Goal: Information Seeking & Learning: Learn about a topic

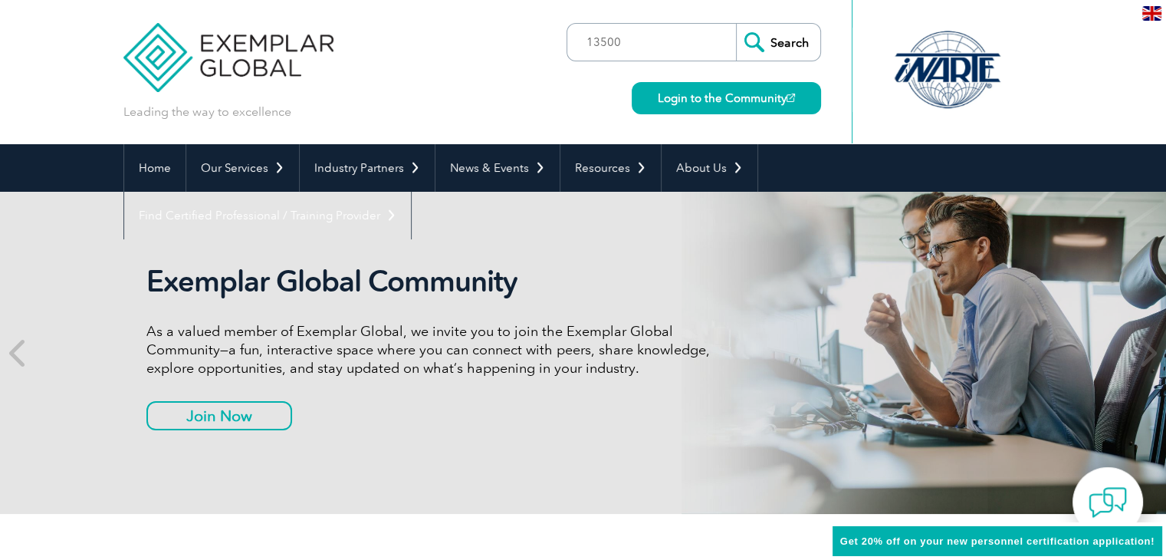
type input "13500"
click at [736, 24] on input "Search" at bounding box center [778, 42] width 84 height 37
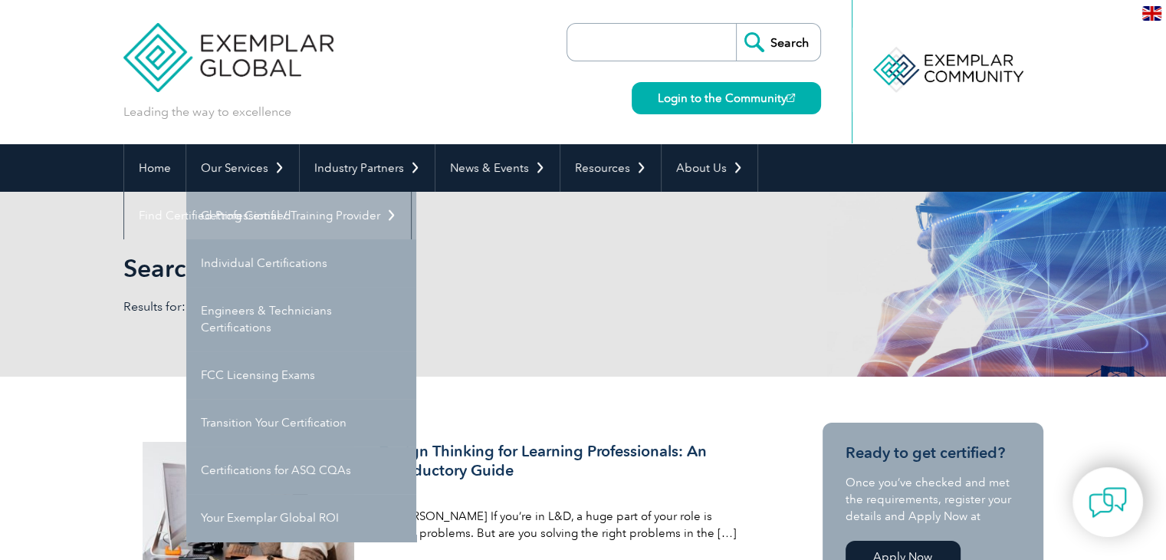
click at [281, 223] on link "Getting Certified" at bounding box center [301, 216] width 230 height 48
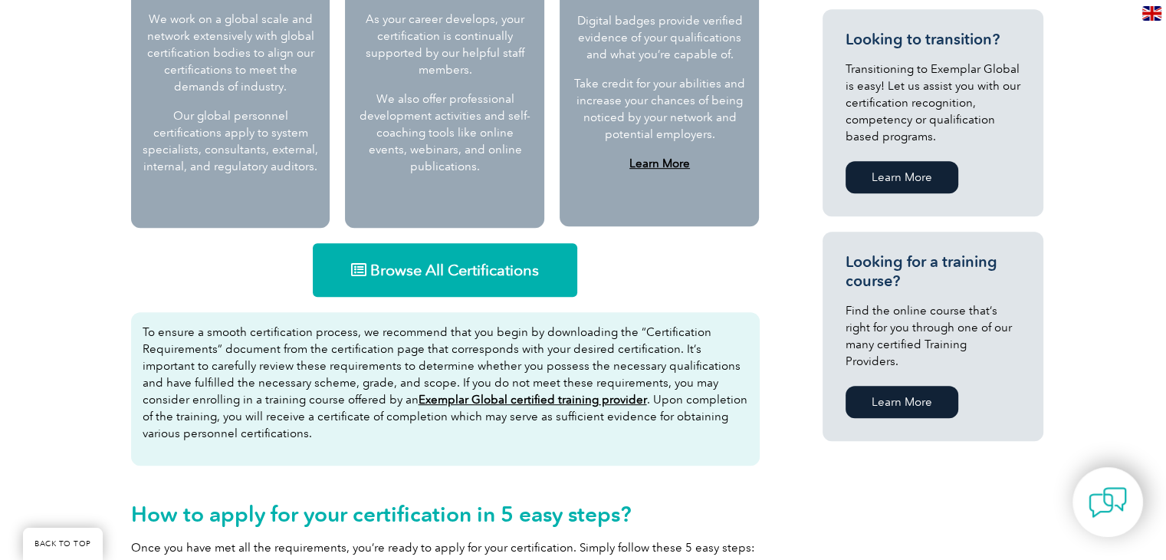
scroll to position [897, 0]
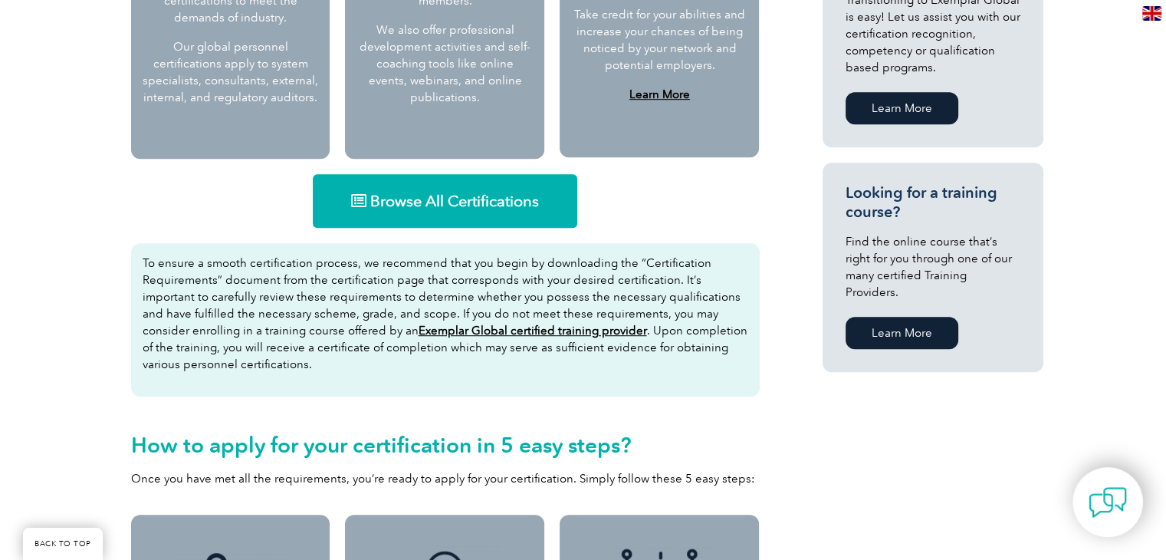
click at [457, 197] on span "Browse All Certifications" at bounding box center [454, 200] width 169 height 15
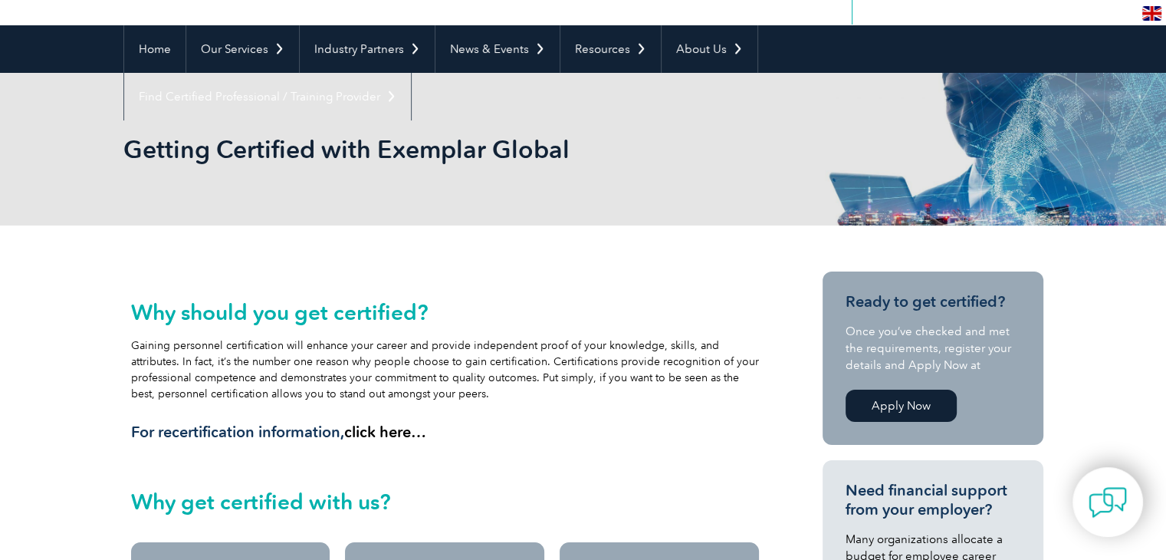
scroll to position [0, 0]
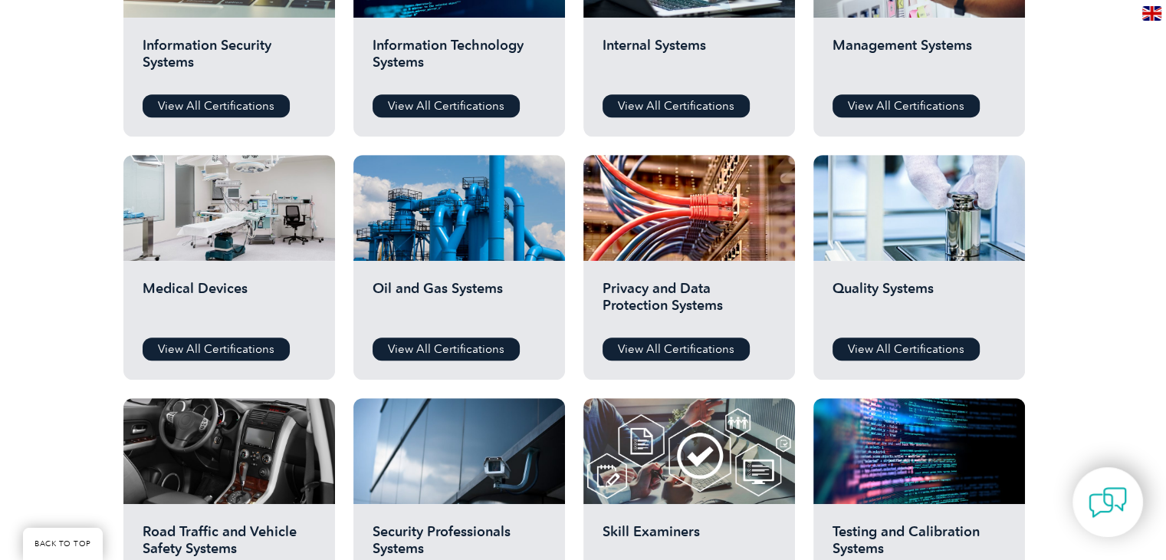
scroll to position [913, 0]
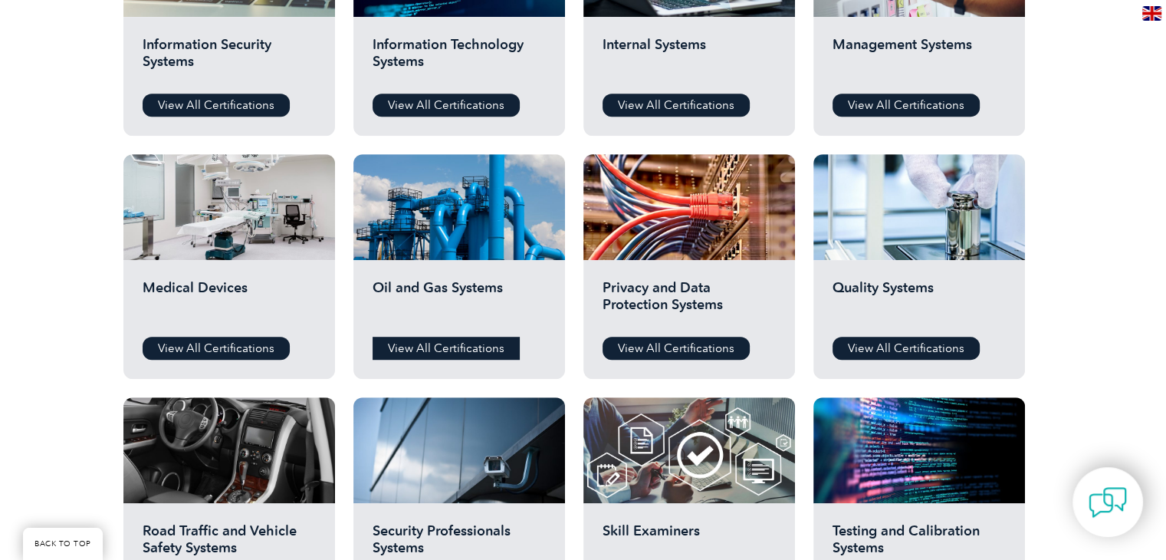
click at [430, 345] on link "View All Certifications" at bounding box center [445, 347] width 147 height 23
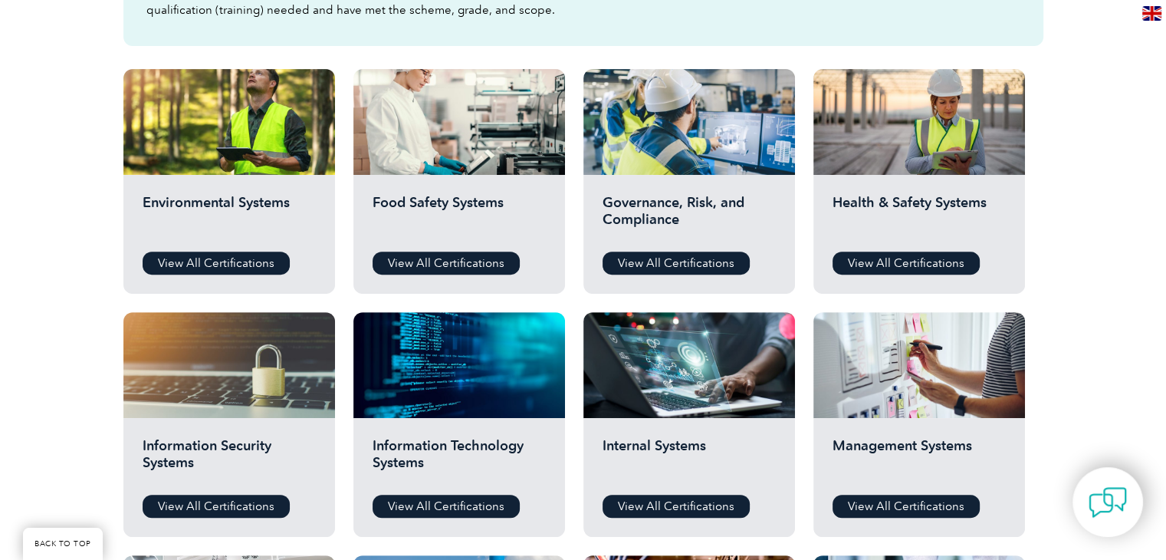
scroll to position [494, 0]
